Goal: Browse casually: Explore the website without a specific task or goal

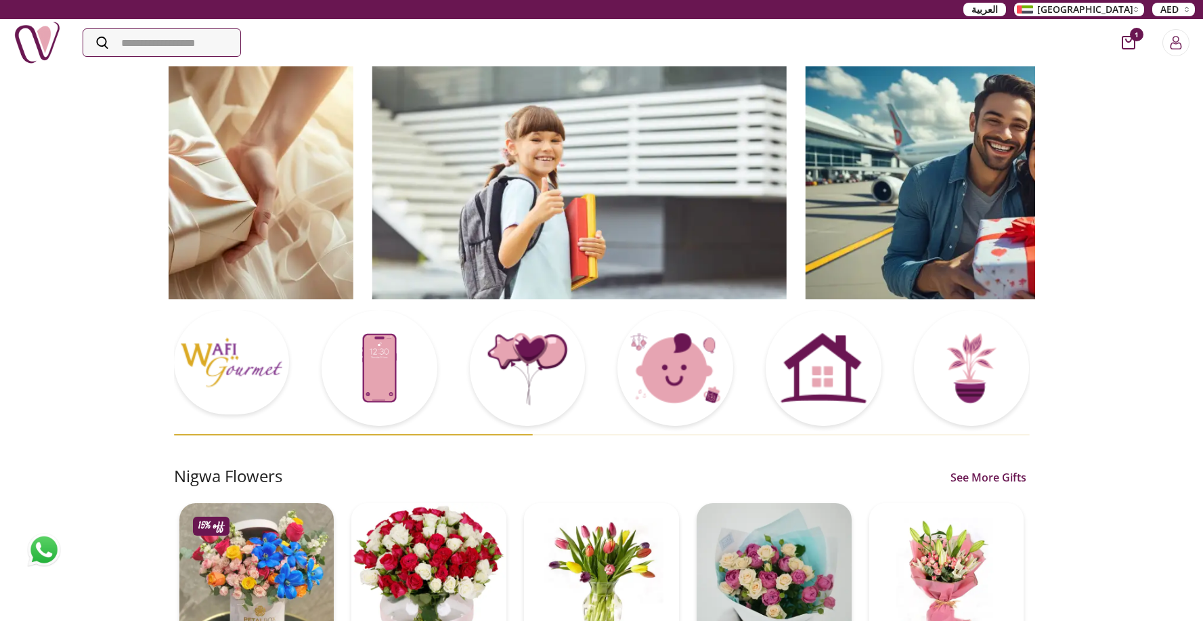
click at [514, 165] on img at bounding box center [579, 182] width 414 height 234
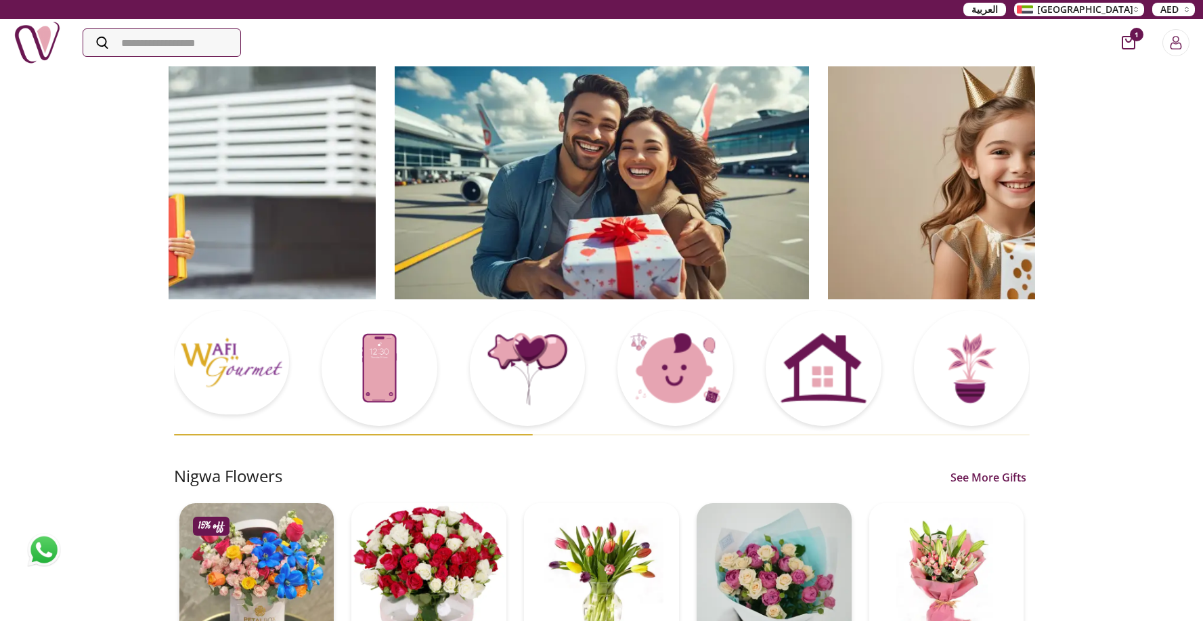
click at [673, 179] on div at bounding box center [601, 183] width 433 height 236
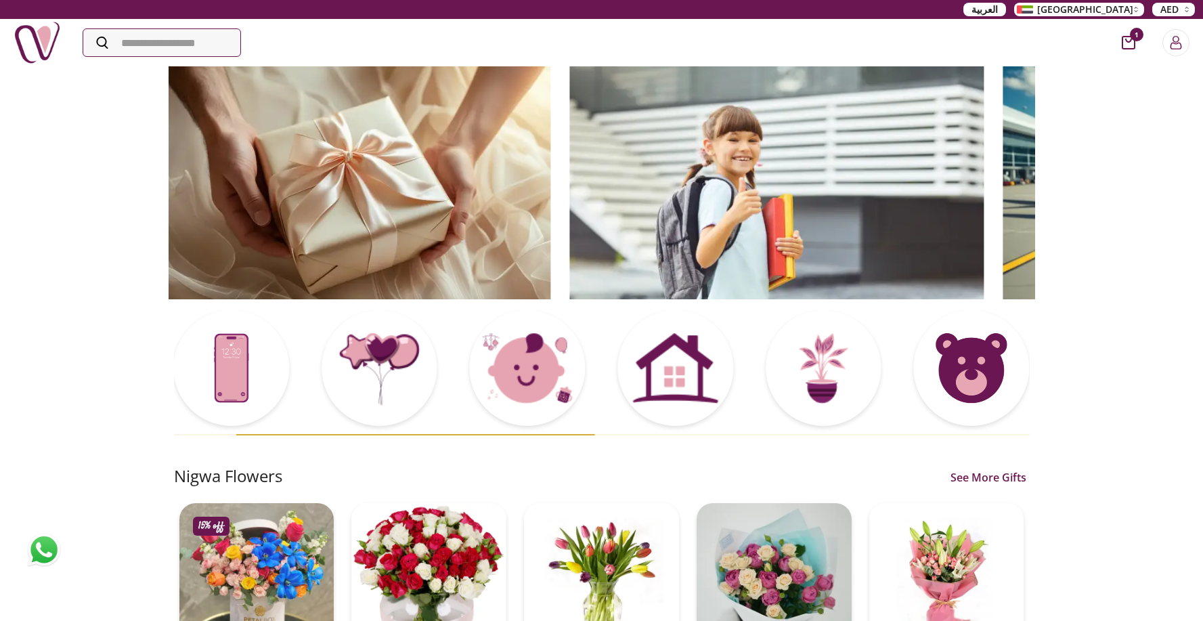
click at [754, 171] on img at bounding box center [776, 182] width 414 height 234
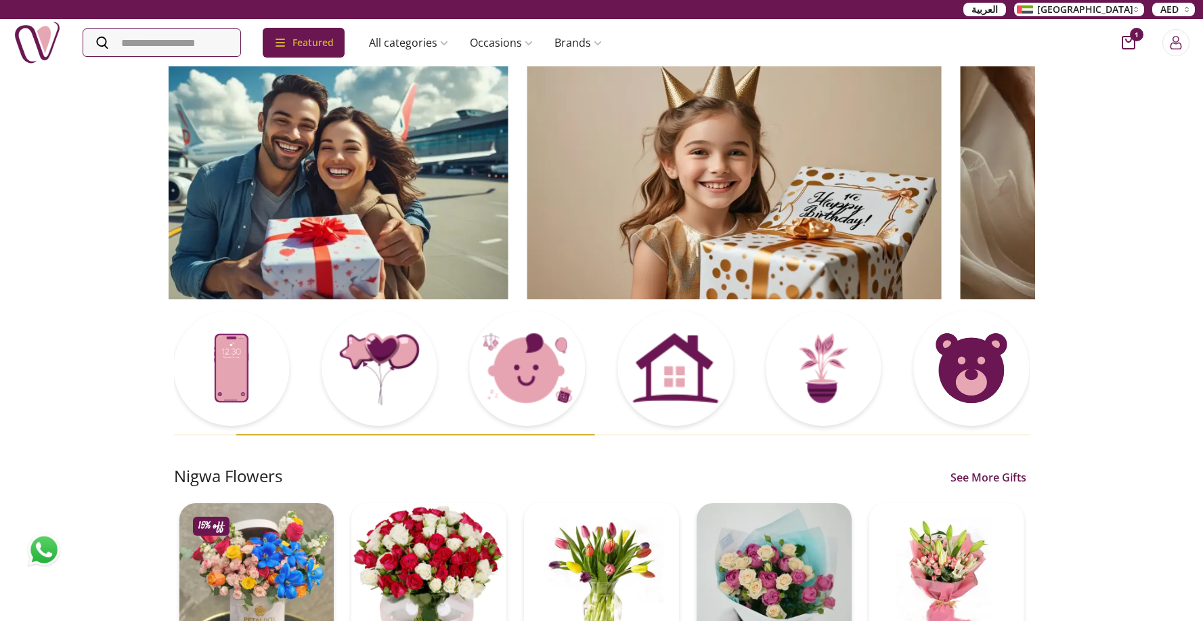
click at [731, 184] on img at bounding box center [734, 182] width 414 height 234
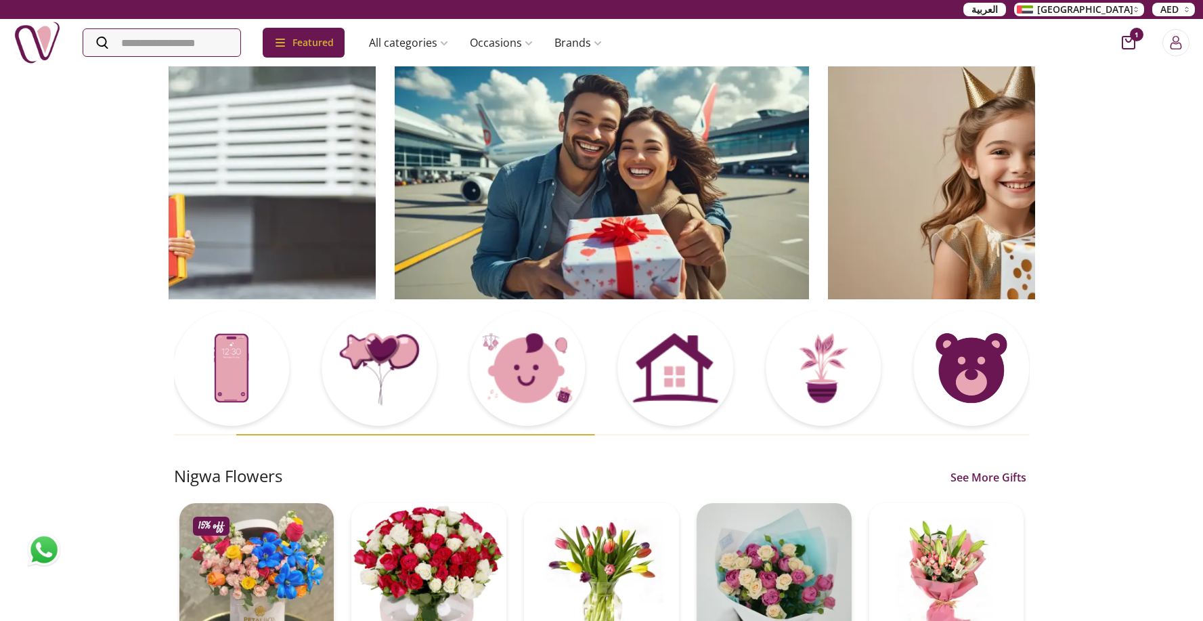
click at [765, 186] on img at bounding box center [602, 182] width 414 height 234
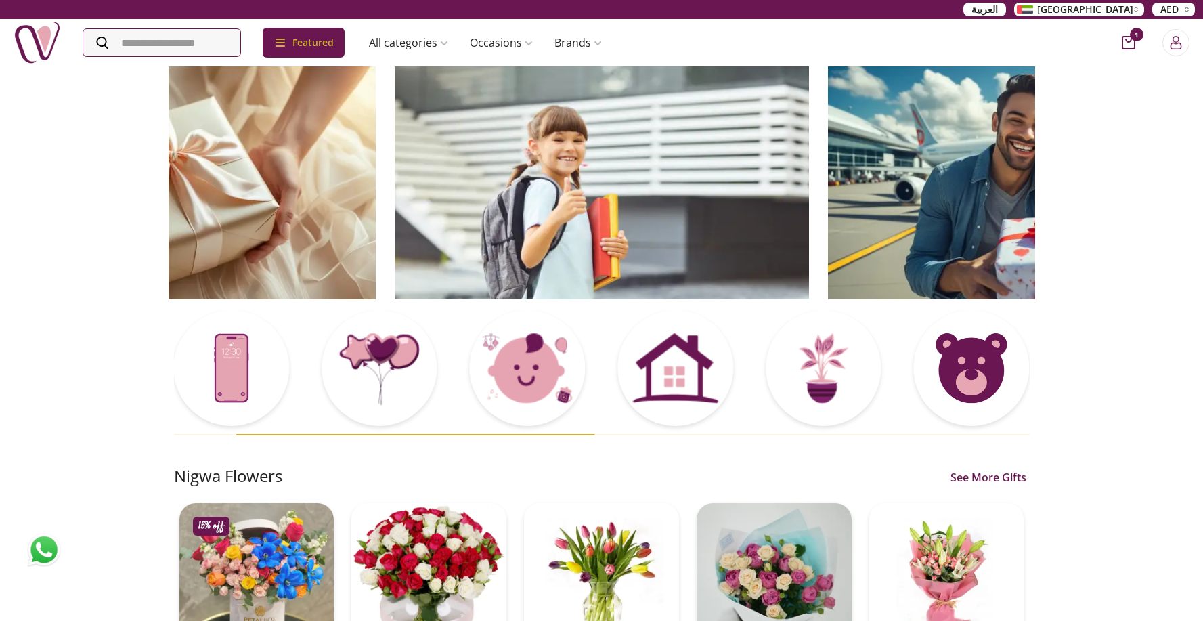
click at [809, 184] on img at bounding box center [602, 182] width 414 height 234
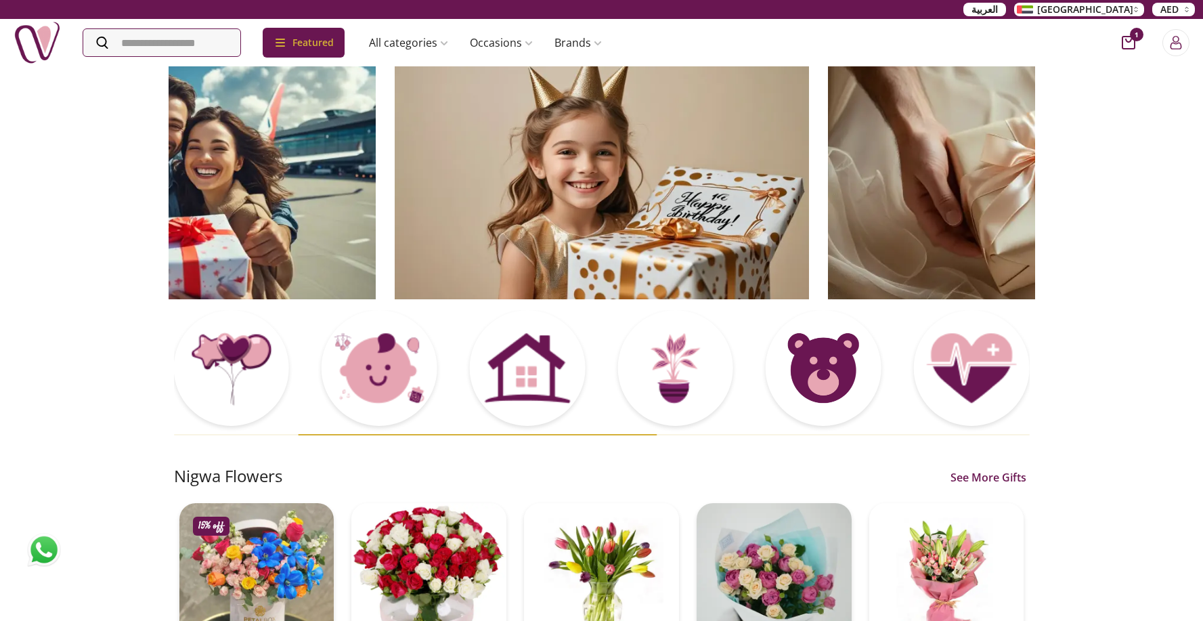
click at [595, 181] on img at bounding box center [602, 182] width 414 height 234
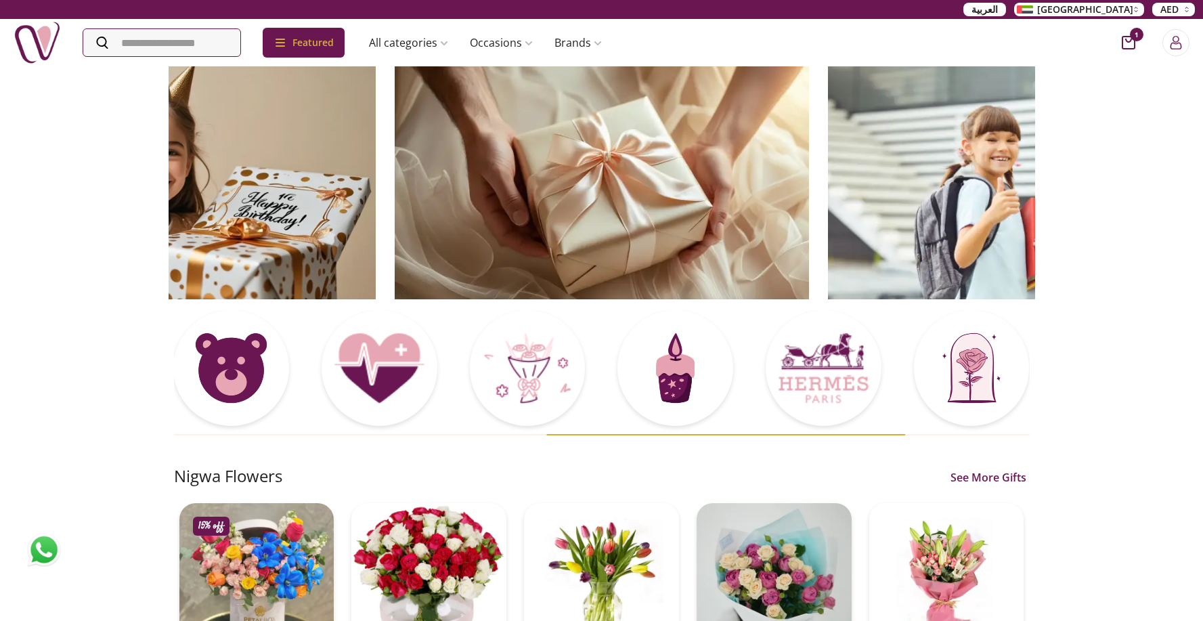
click at [395, 187] on img at bounding box center [602, 182] width 414 height 234
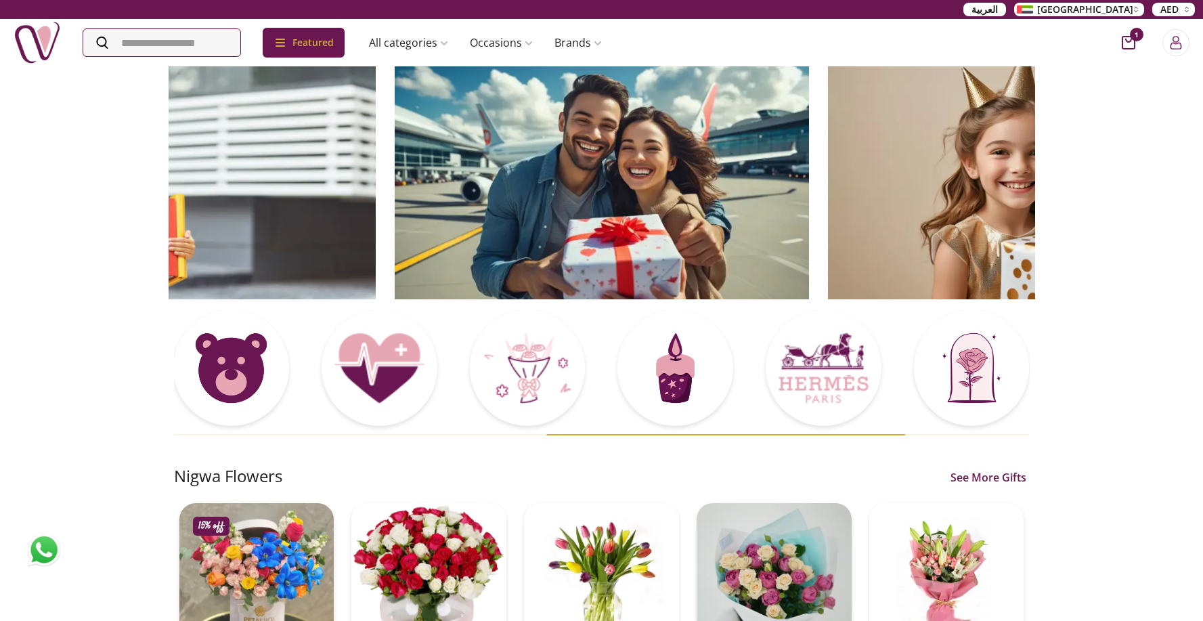
click at [521, 196] on img at bounding box center [602, 182] width 414 height 234
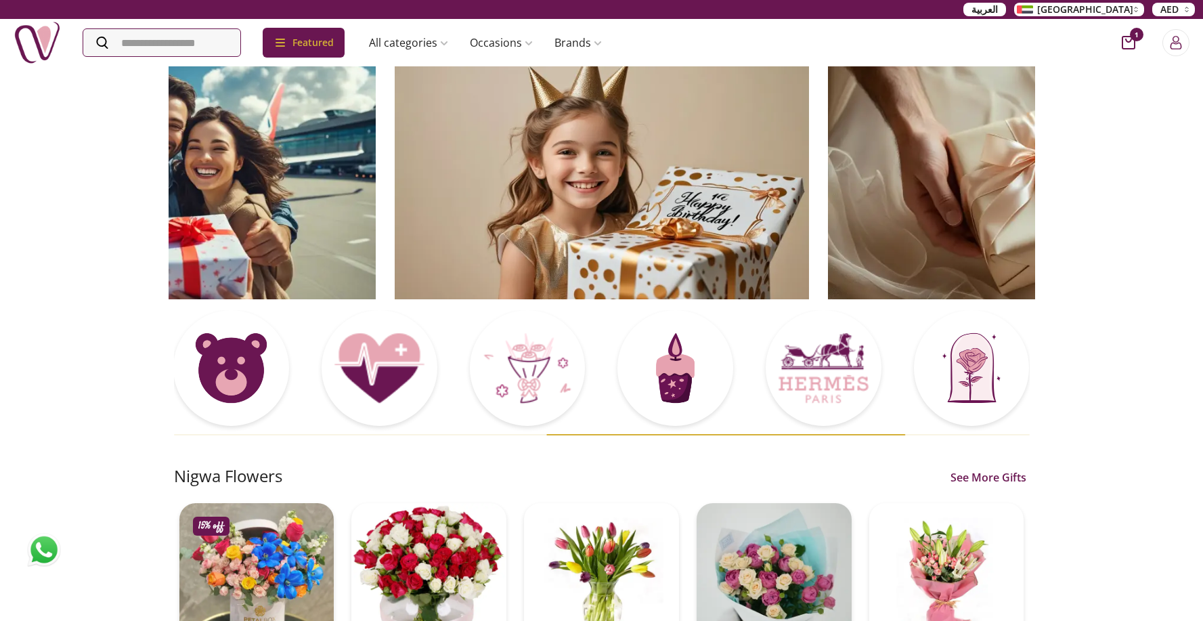
click at [446, 188] on img at bounding box center [602, 182] width 414 height 234
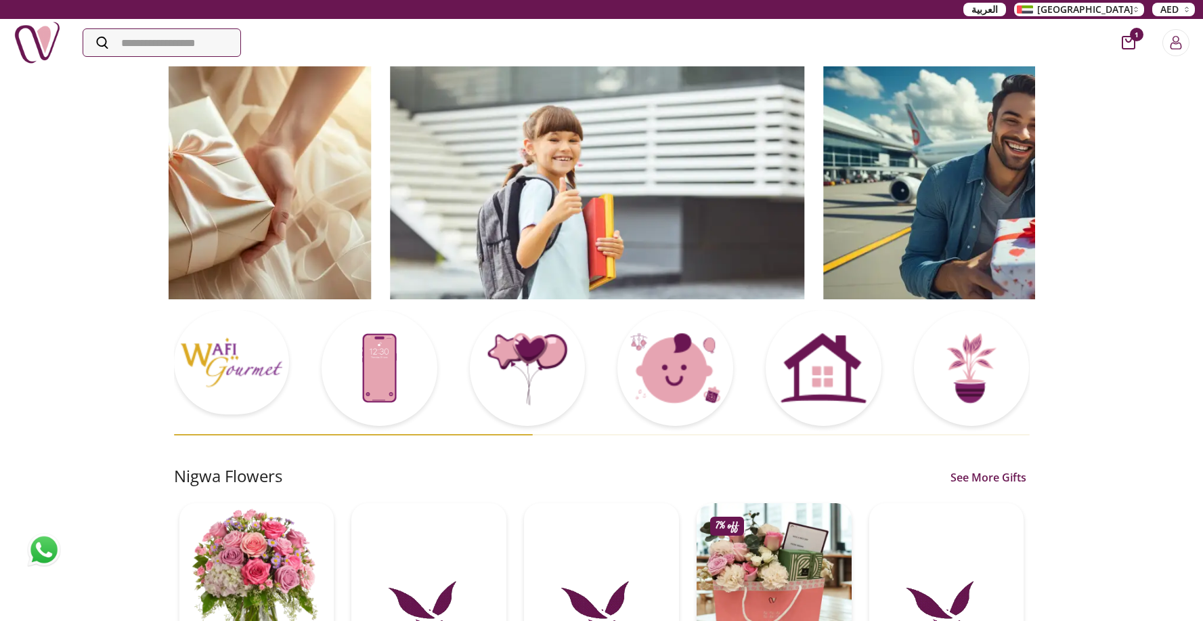
click at [390, 214] on img at bounding box center [597, 182] width 414 height 234
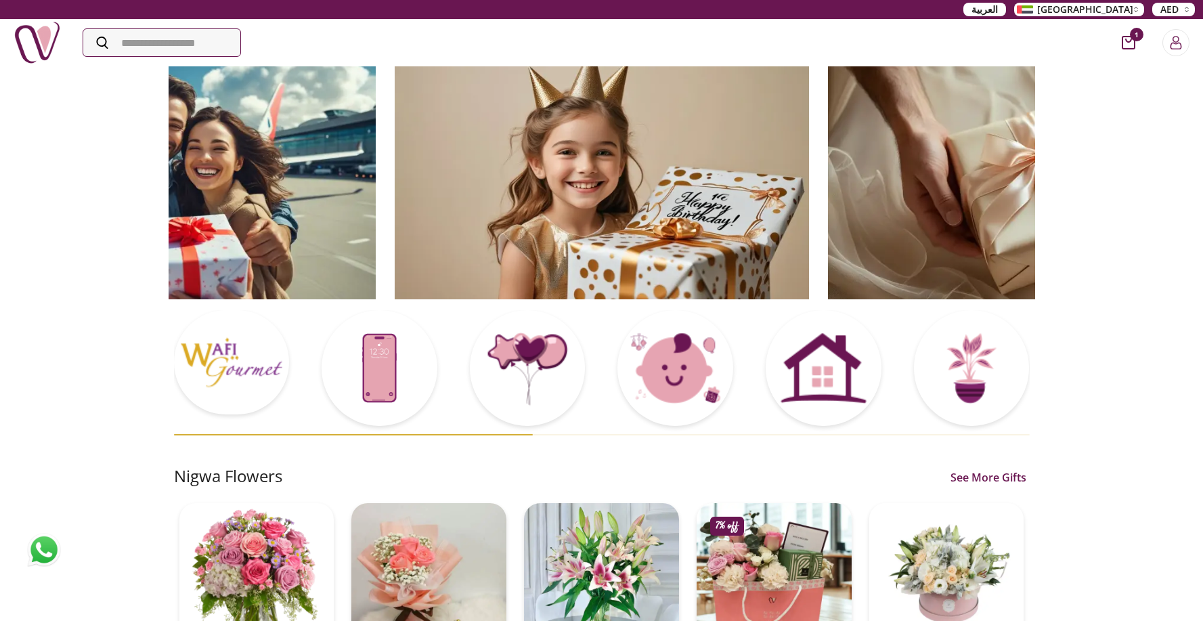
click at [454, 224] on img at bounding box center [602, 182] width 414 height 234
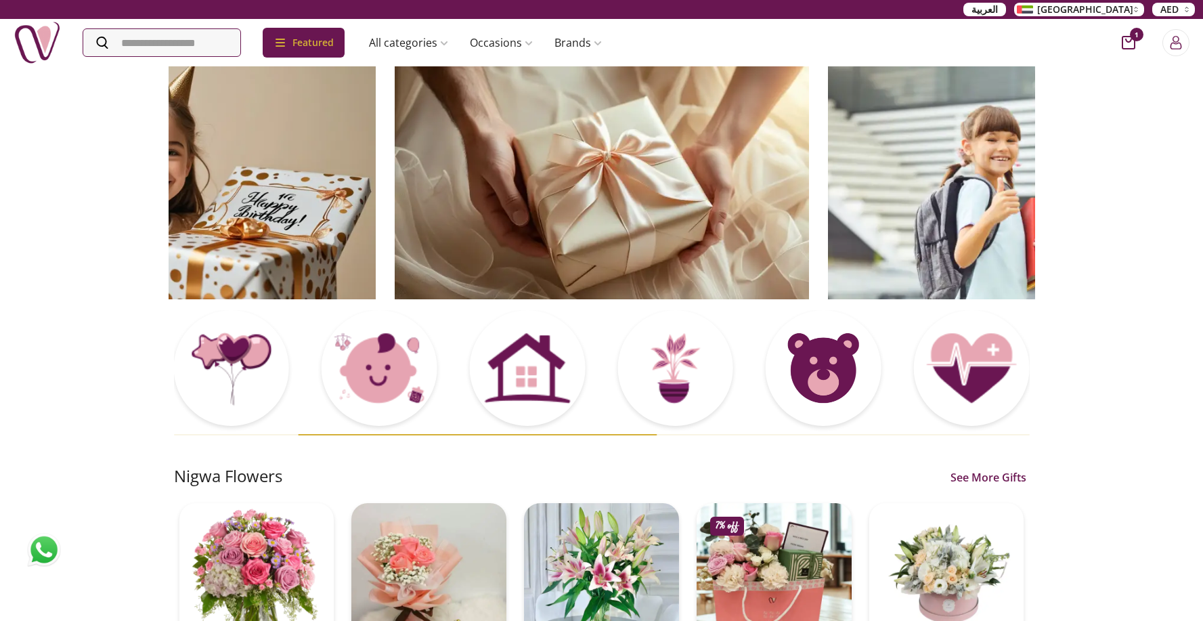
click at [395, 160] on img at bounding box center [602, 182] width 414 height 234
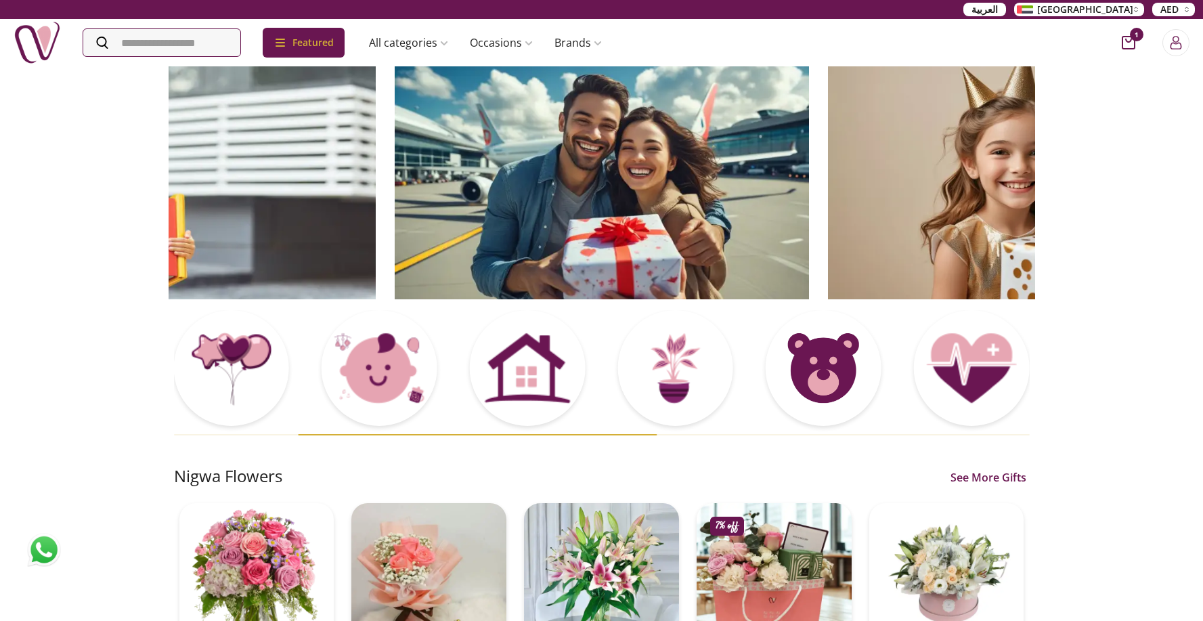
click at [395, 188] on img at bounding box center [602, 182] width 414 height 234
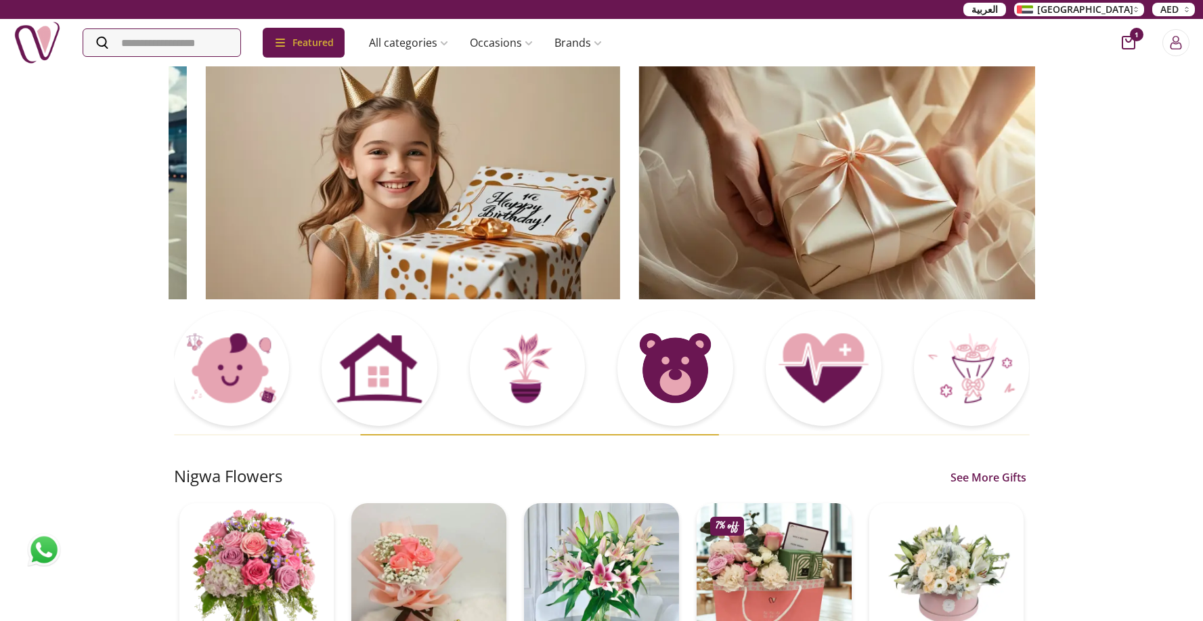
click at [413, 185] on img at bounding box center [412, 182] width 414 height 234
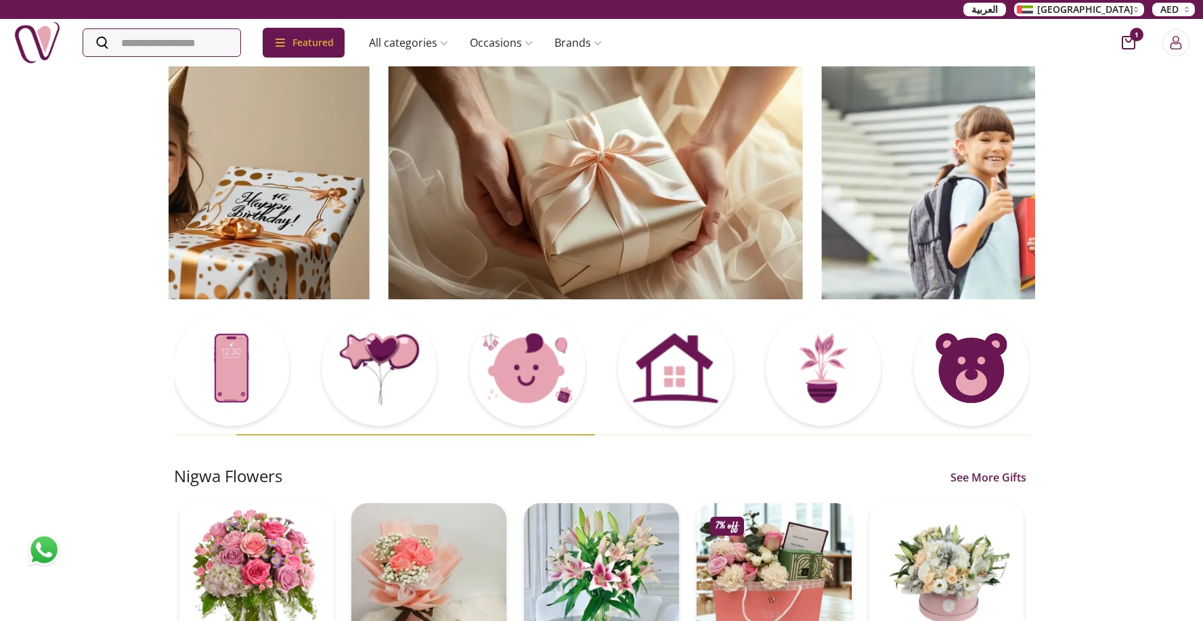
click at [475, 224] on img at bounding box center [595, 182] width 414 height 234
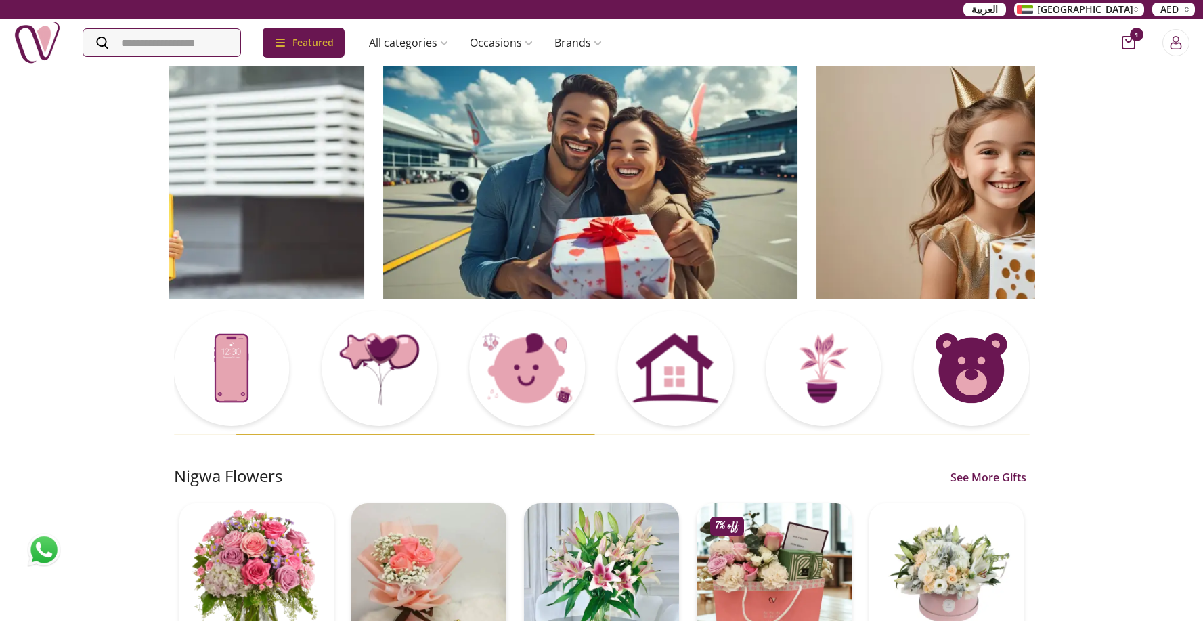
click at [537, 238] on img at bounding box center [590, 182] width 414 height 234
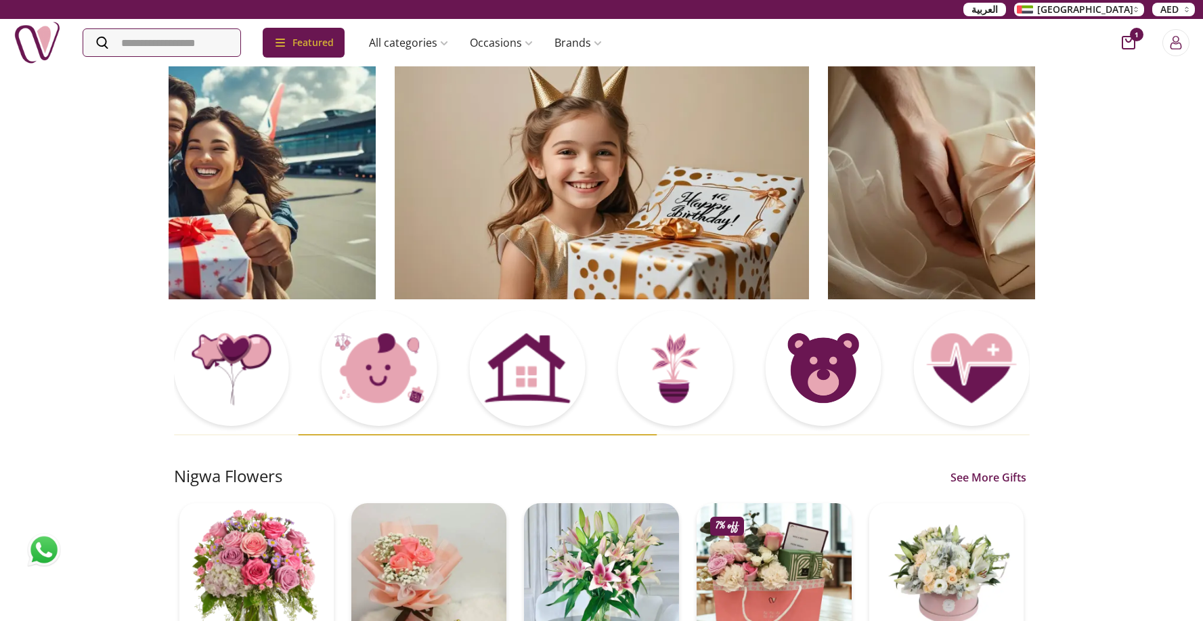
click at [462, 243] on img at bounding box center [602, 182] width 414 height 234
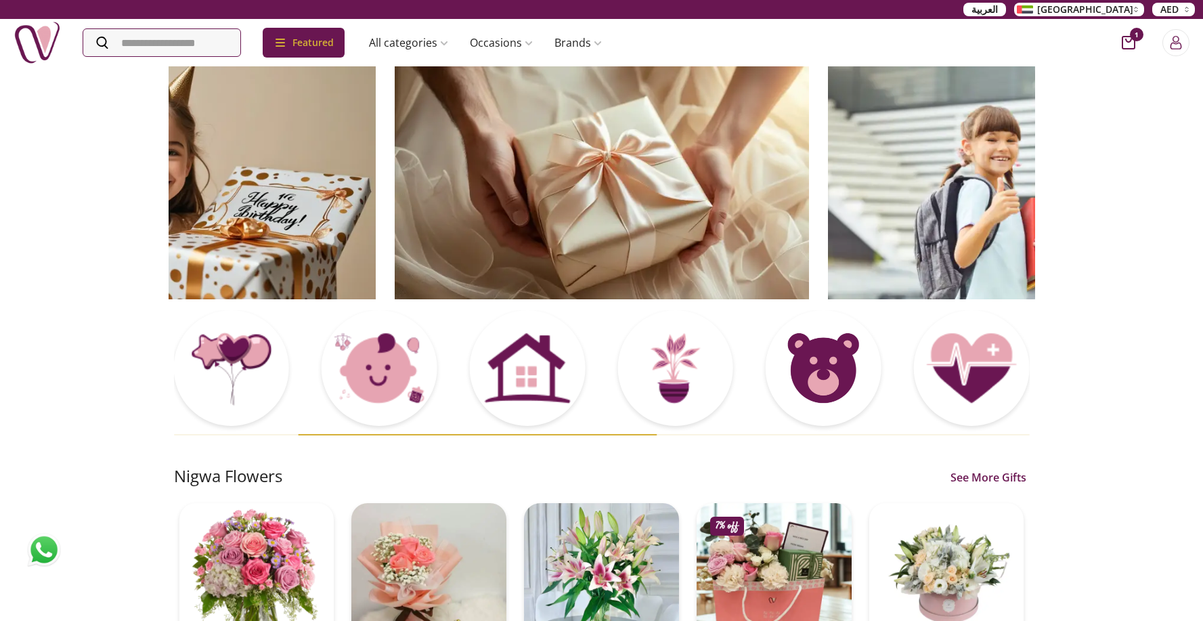
click at [525, 254] on img at bounding box center [602, 182] width 414 height 234
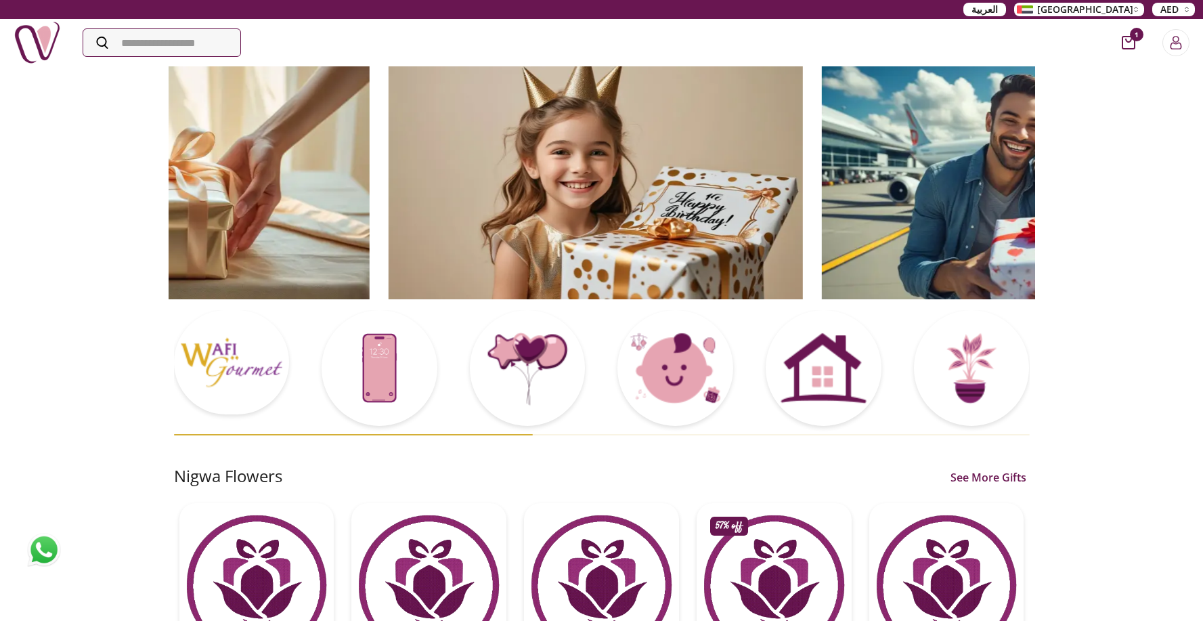
click at [555, 217] on img at bounding box center [595, 182] width 414 height 234
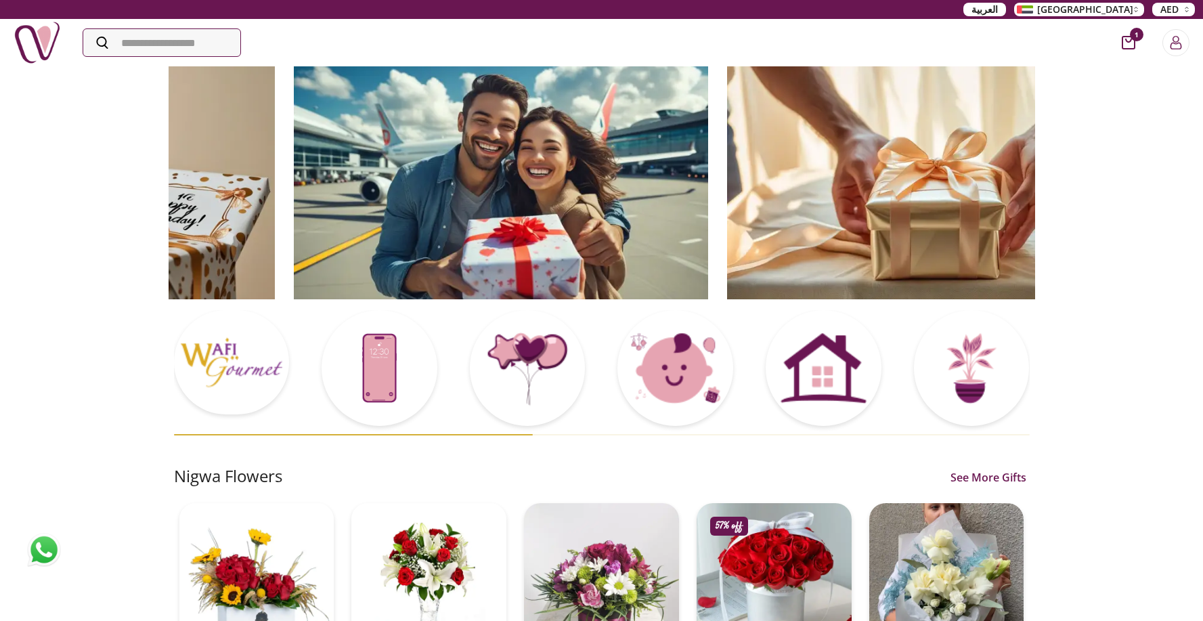
click at [609, 219] on img at bounding box center [500, 182] width 414 height 234
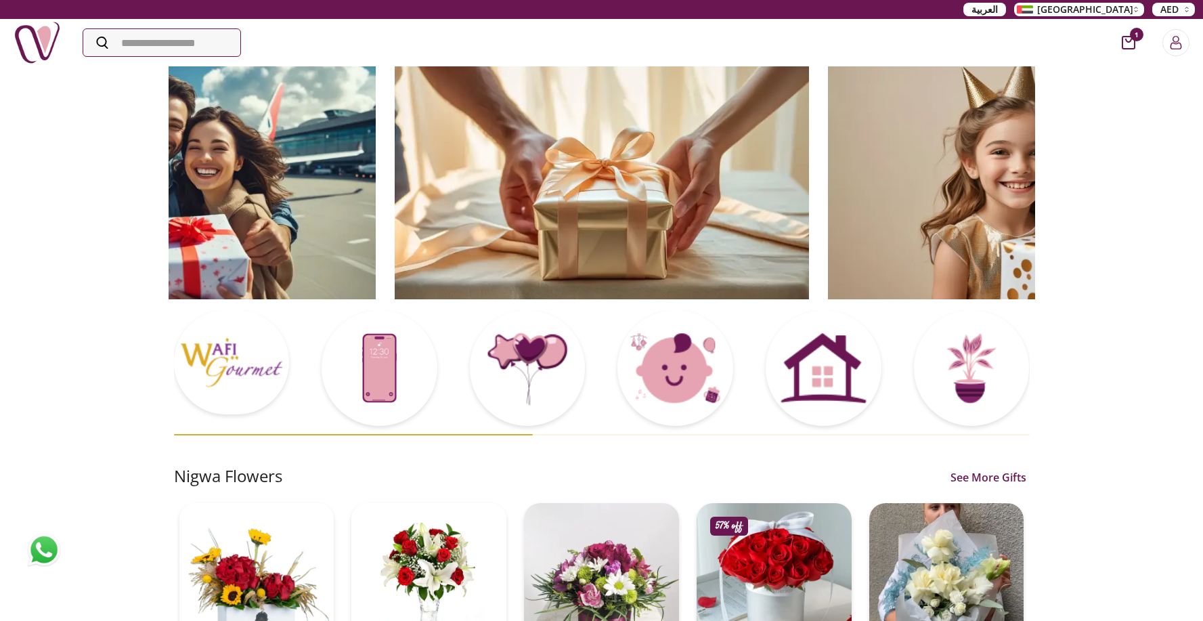
click at [544, 215] on img at bounding box center [602, 182] width 414 height 234
